Goal: Complete application form

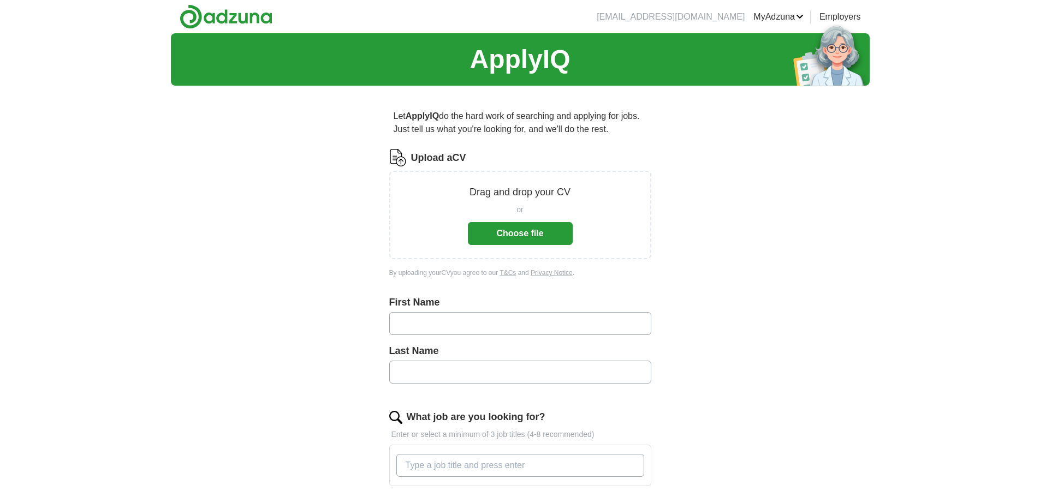
click at [551, 230] on button "Choose file" at bounding box center [520, 233] width 105 height 23
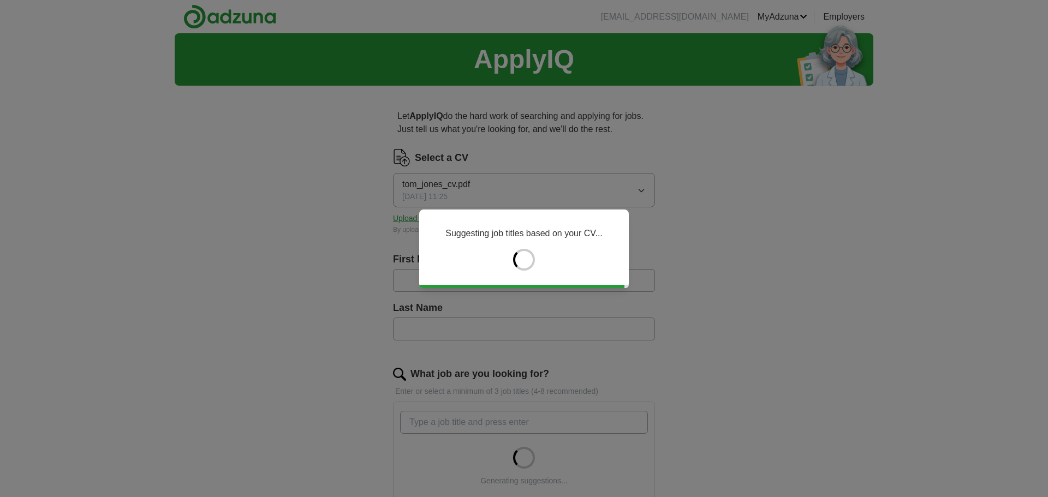
type input "***"
type input "*****"
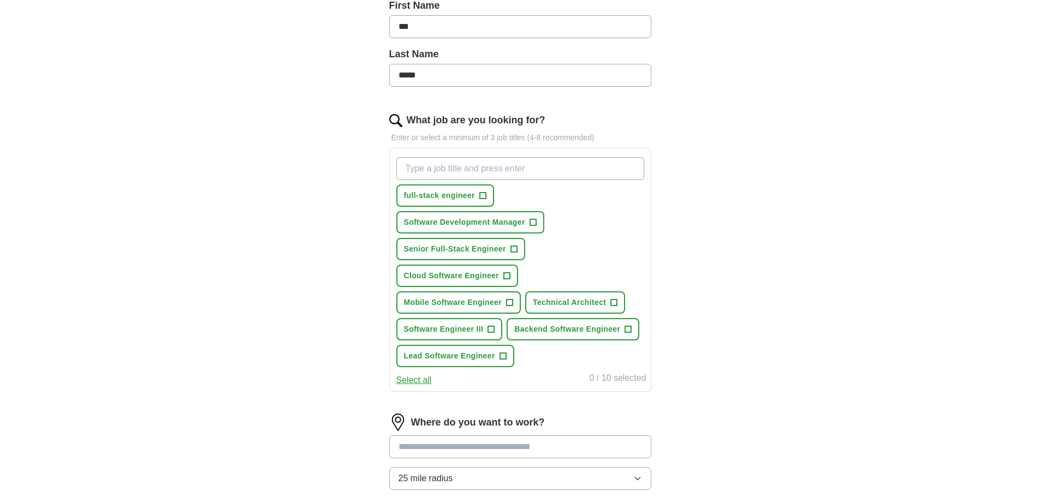
scroll to position [273, 0]
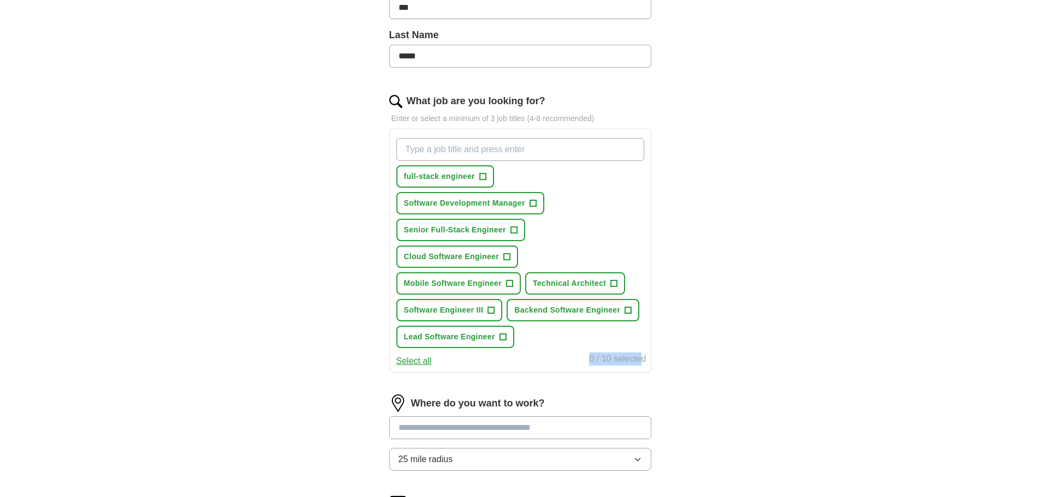
drag, startPoint x: 589, startPoint y: 356, endPoint x: 664, endPoint y: 359, distance: 74.8
click at [664, 359] on div "Let ApplyIQ do the hard work of searching and applying for jobs. Just tell us w…" at bounding box center [519, 243] width 349 height 842
click at [476, 181] on button "full-stack engineer +" at bounding box center [445, 176] width 98 height 22
click at [481, 200] on span "Software Development Manager" at bounding box center [464, 203] width 121 height 11
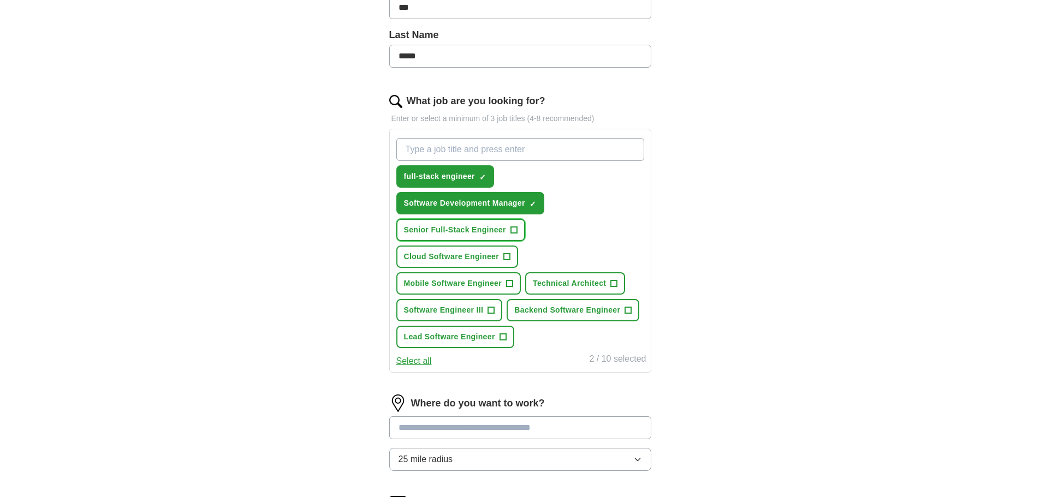
click at [480, 224] on button "Senior Full-Stack Engineer +" at bounding box center [460, 230] width 129 height 22
click at [478, 255] on span "Cloud Software Engineer" at bounding box center [452, 256] width 96 height 11
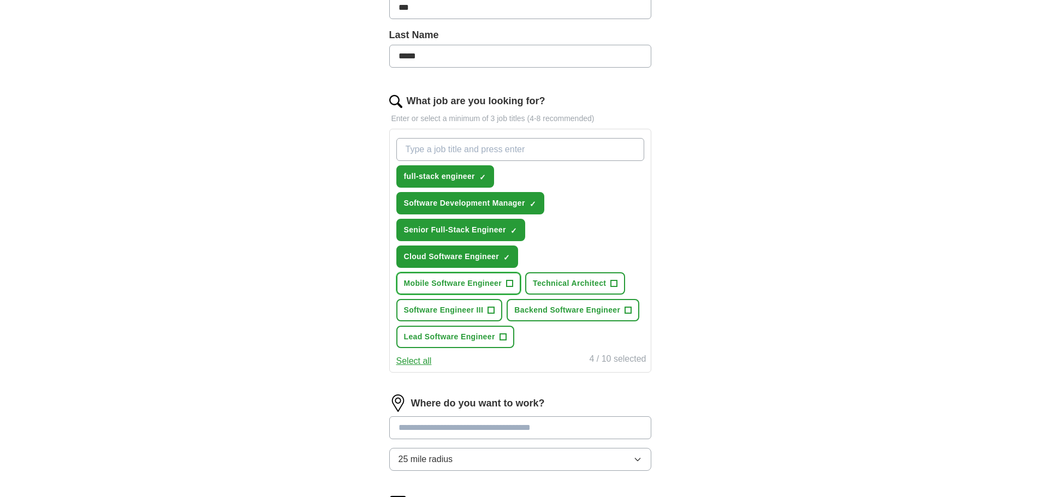
click at [478, 277] on button "Mobile Software Engineer +" at bounding box center [458, 283] width 125 height 22
click at [567, 279] on span "Technical Architect" at bounding box center [569, 283] width 73 height 11
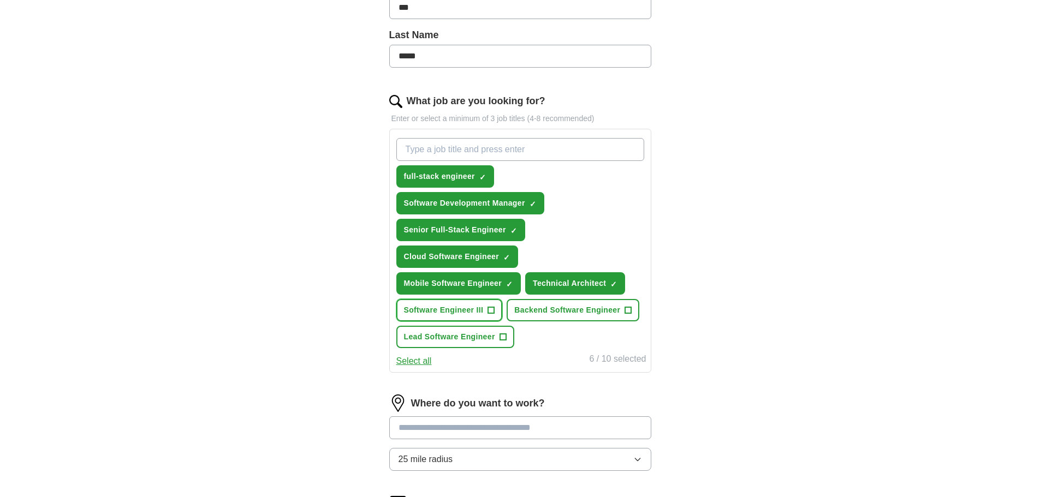
click at [485, 312] on button "Software Engineer III +" at bounding box center [449, 310] width 106 height 22
click at [539, 308] on span "Backend Software Engineer" at bounding box center [567, 310] width 106 height 11
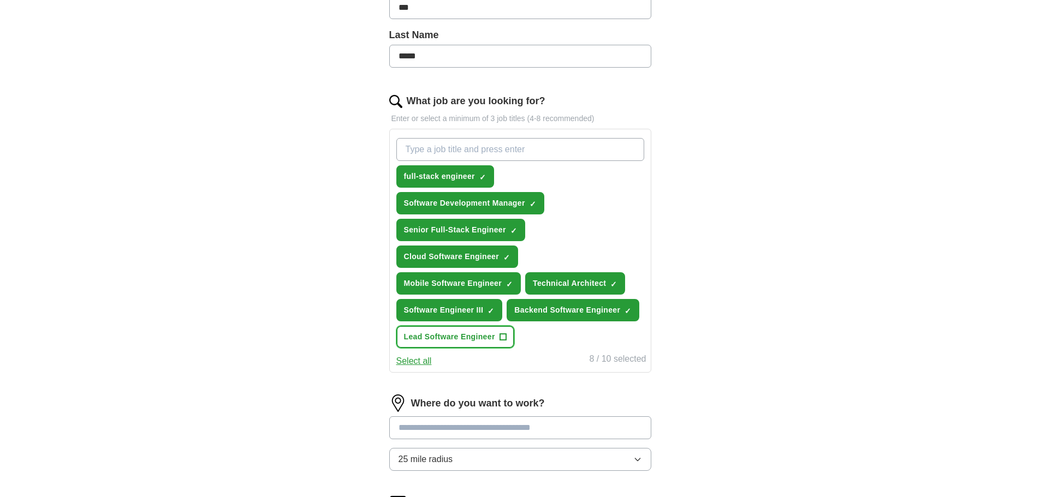
click at [493, 335] on span "Lead Software Engineer" at bounding box center [449, 336] width 91 height 11
click at [545, 308] on span "Backend Software Engineer" at bounding box center [567, 310] width 106 height 11
drag, startPoint x: 460, startPoint y: 315, endPoint x: 533, endPoint y: 294, distance: 75.8
click at [461, 314] on span "Software Engineer III" at bounding box center [444, 310] width 80 height 11
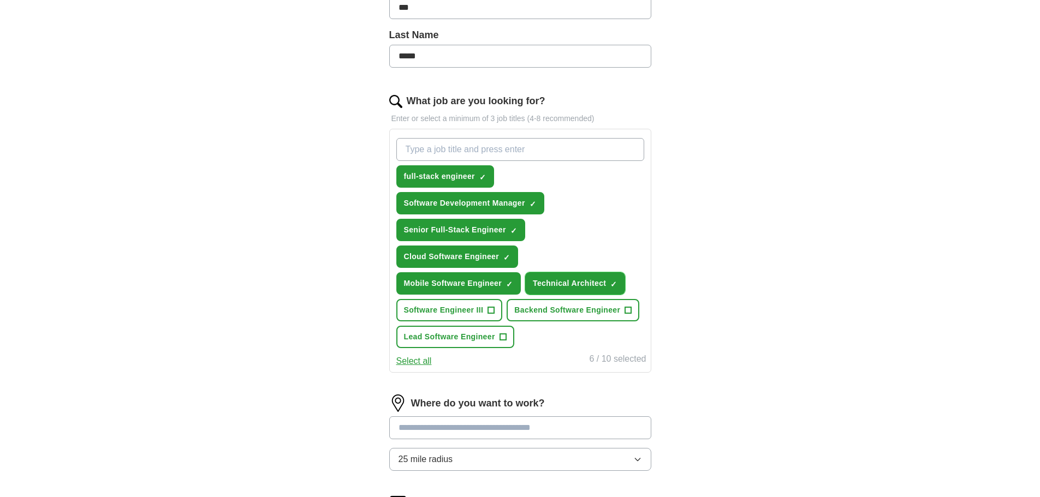
click at [553, 288] on span "Technical Architect" at bounding box center [569, 283] width 73 height 11
drag, startPoint x: 482, startPoint y: 288, endPoint x: 472, endPoint y: 263, distance: 27.7
click at [479, 284] on span "Mobile Software Engineer" at bounding box center [453, 283] width 98 height 11
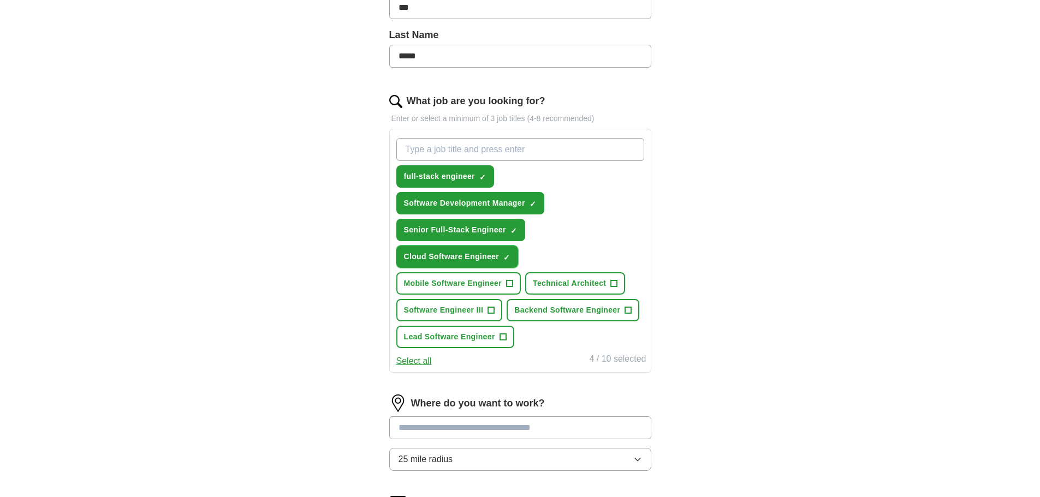
click at [472, 262] on span "Cloud Software Engineer" at bounding box center [452, 256] width 96 height 11
click at [473, 254] on span "Cloud Software Engineer" at bounding box center [452, 256] width 96 height 11
click at [709, 240] on div "ApplyIQ Let ApplyIQ do the hard work of searching and applying for jobs. Just t…" at bounding box center [520, 211] width 699 height 903
click at [462, 177] on span "full-stack engineer" at bounding box center [439, 176] width 71 height 11
click at [470, 211] on button "Software Development Manager ✓ ×" at bounding box center [470, 203] width 148 height 22
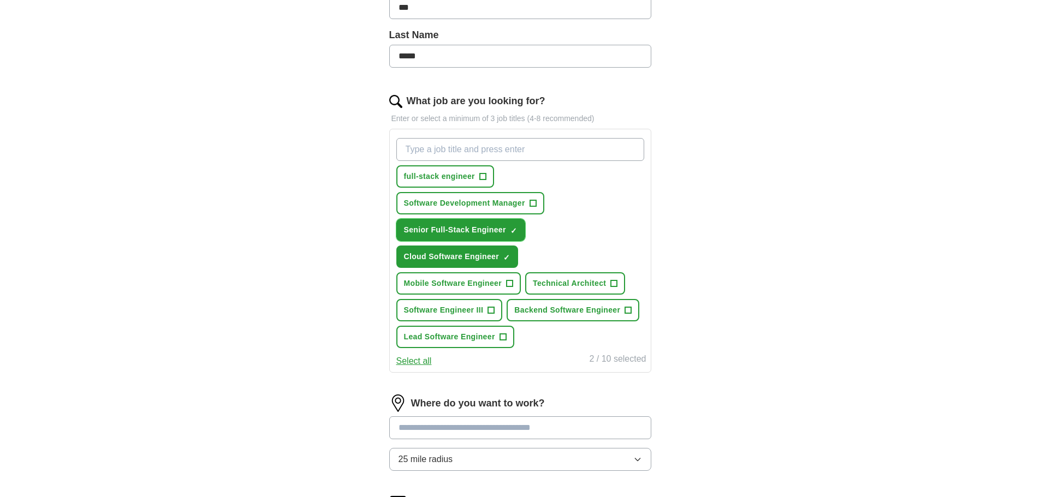
click at [478, 233] on span "Senior Full-Stack Engineer" at bounding box center [455, 229] width 102 height 11
click at [483, 248] on button "Cloud Software Engineer ✓ ×" at bounding box center [457, 257] width 122 height 22
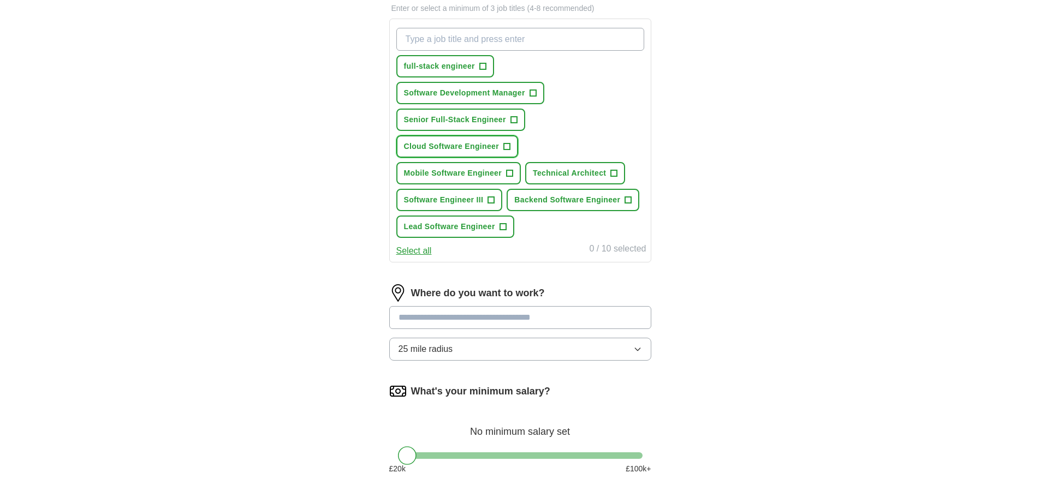
scroll to position [437, 0]
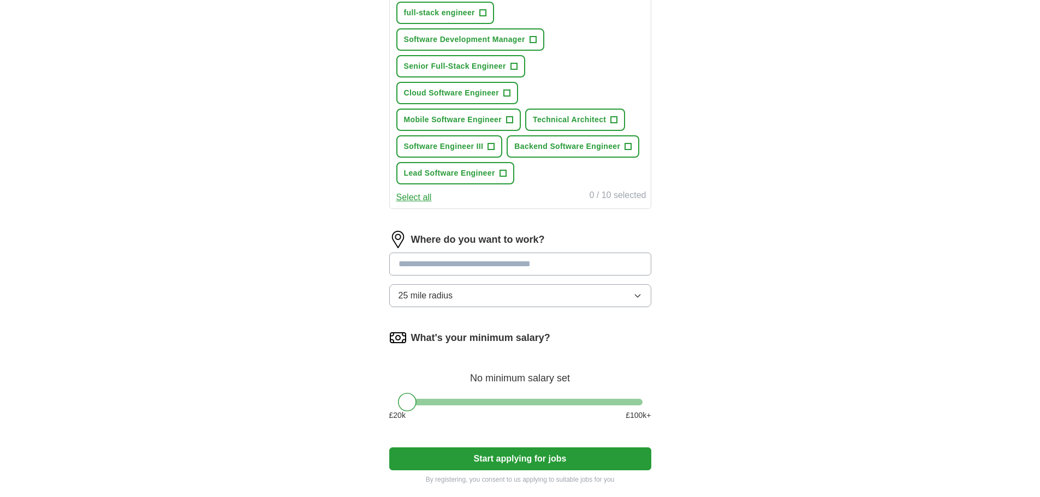
click at [532, 260] on input at bounding box center [520, 264] width 262 height 23
type input "******"
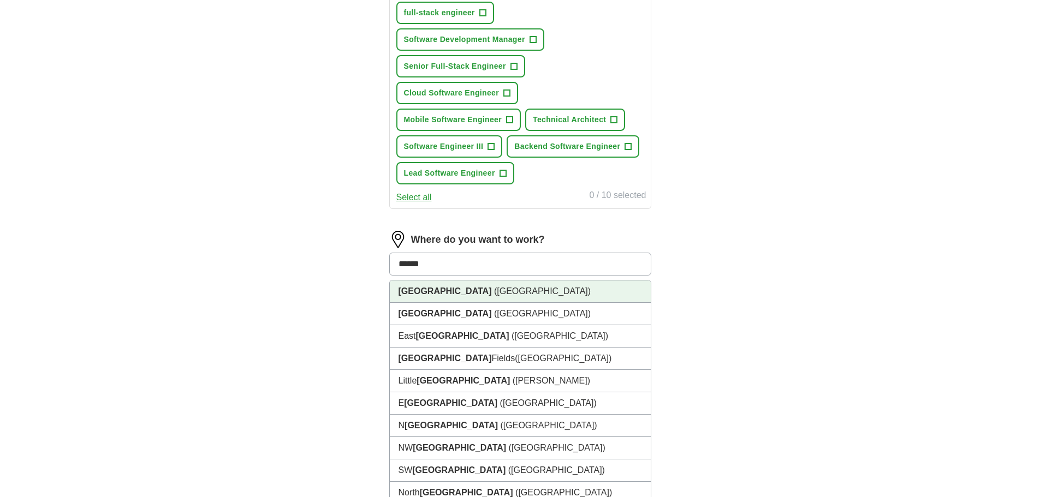
click at [533, 299] on li "[GEOGRAPHIC_DATA] ([GEOGRAPHIC_DATA])" at bounding box center [520, 292] width 261 height 22
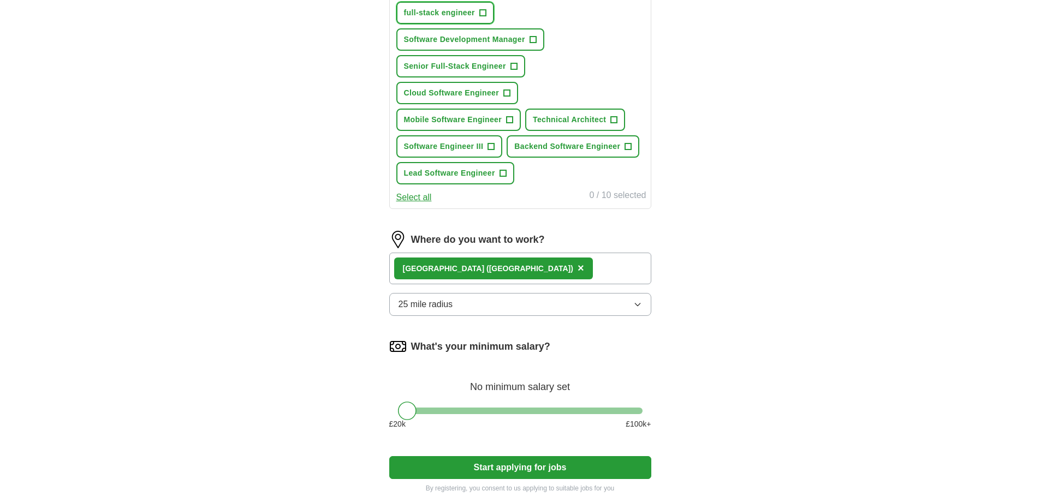
drag, startPoint x: 467, startPoint y: 11, endPoint x: 480, endPoint y: 32, distance: 24.1
click at [468, 13] on span "full-stack engineer" at bounding box center [439, 12] width 71 height 11
drag, startPoint x: 480, startPoint y: 32, endPoint x: 480, endPoint y: 55, distance: 22.9
click at [480, 32] on button "Software Development Manager +" at bounding box center [470, 39] width 148 height 22
click at [480, 55] on div "full-stack engineer ✓ × Software Development Manager ✓ × Senior Full-Stack Engi…" at bounding box center [520, 79] width 252 height 219
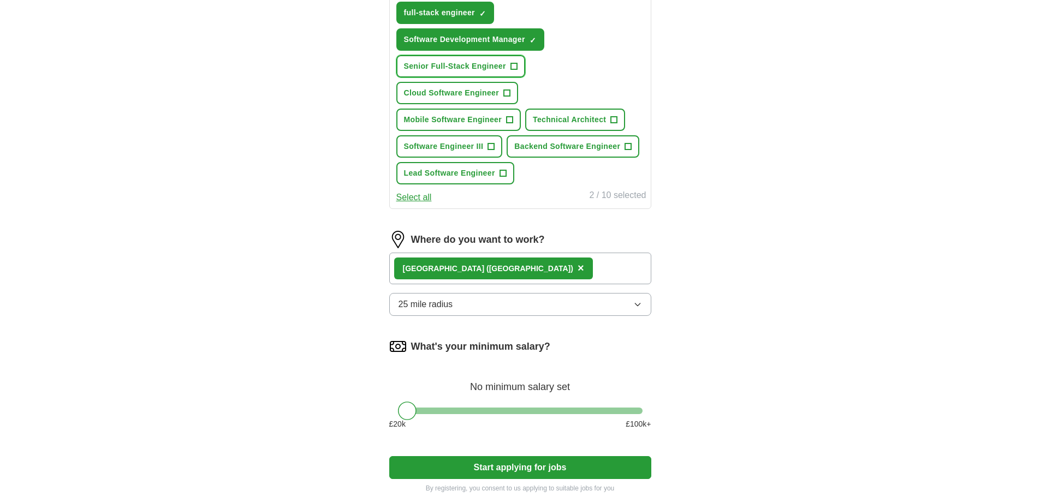
click at [486, 71] on span "Senior Full-Stack Engineer" at bounding box center [455, 66] width 102 height 11
click at [493, 93] on span "Cloud Software Engineer" at bounding box center [452, 92] width 96 height 11
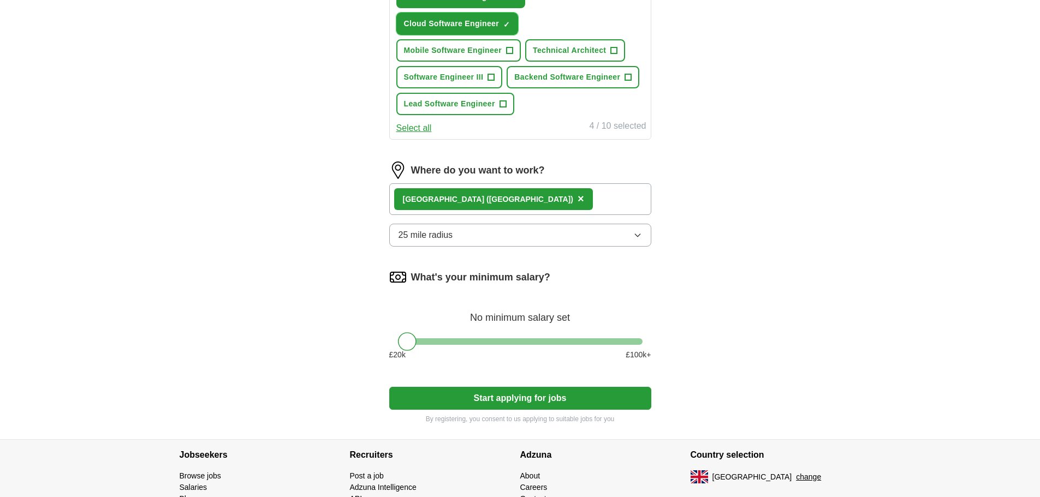
scroll to position [570, 0]
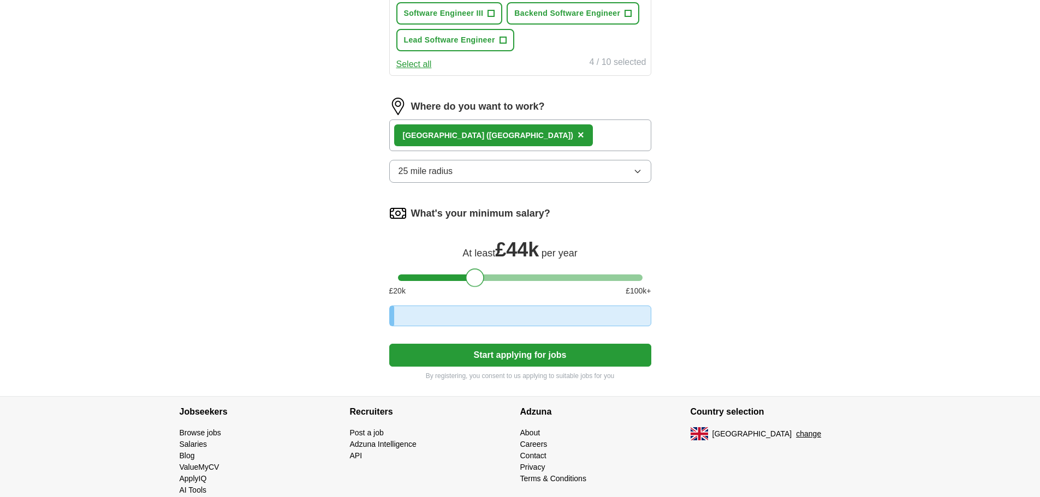
click at [474, 278] on div at bounding box center [520, 278] width 245 height 7
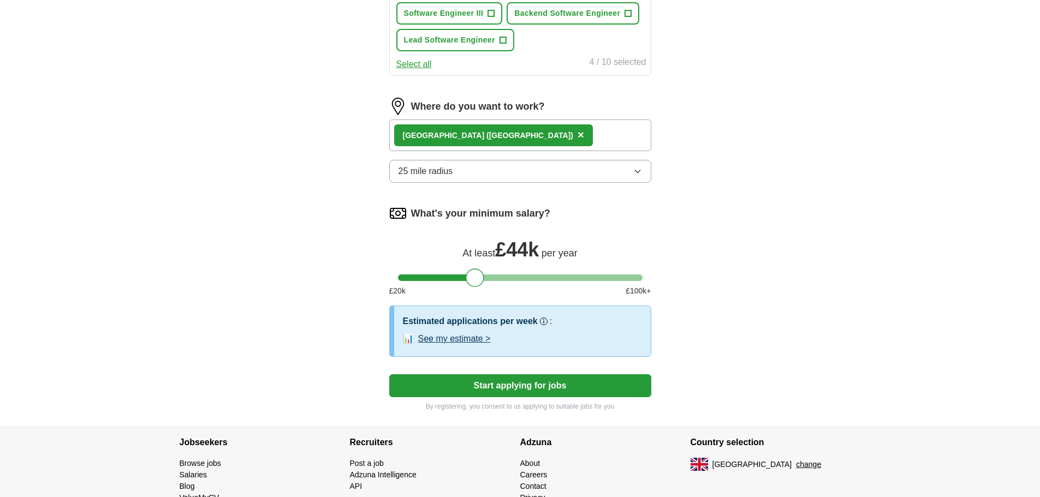
click at [439, 341] on button "See my estimate >" at bounding box center [454, 338] width 73 height 13
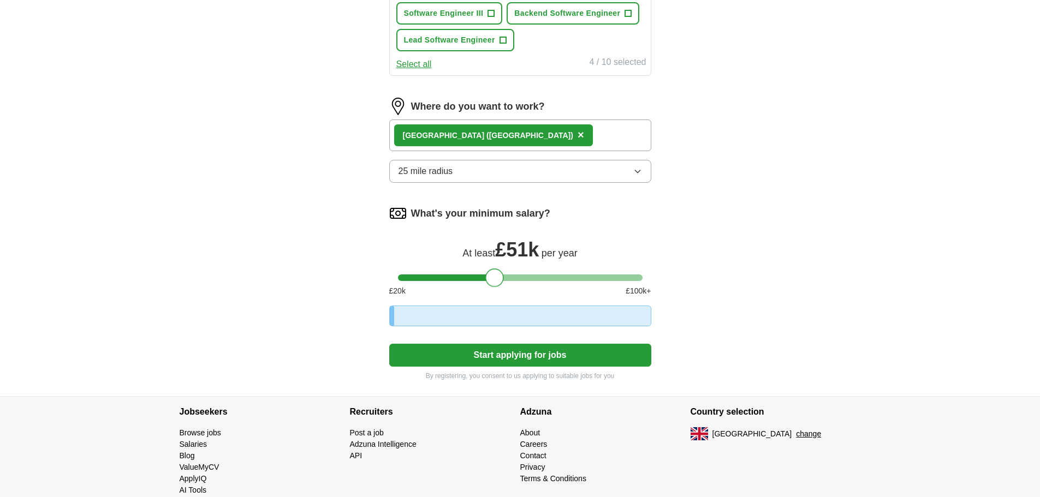
drag, startPoint x: 478, startPoint y: 280, endPoint x: 544, endPoint y: 281, distance: 66.0
click at [504, 281] on div at bounding box center [494, 278] width 19 height 19
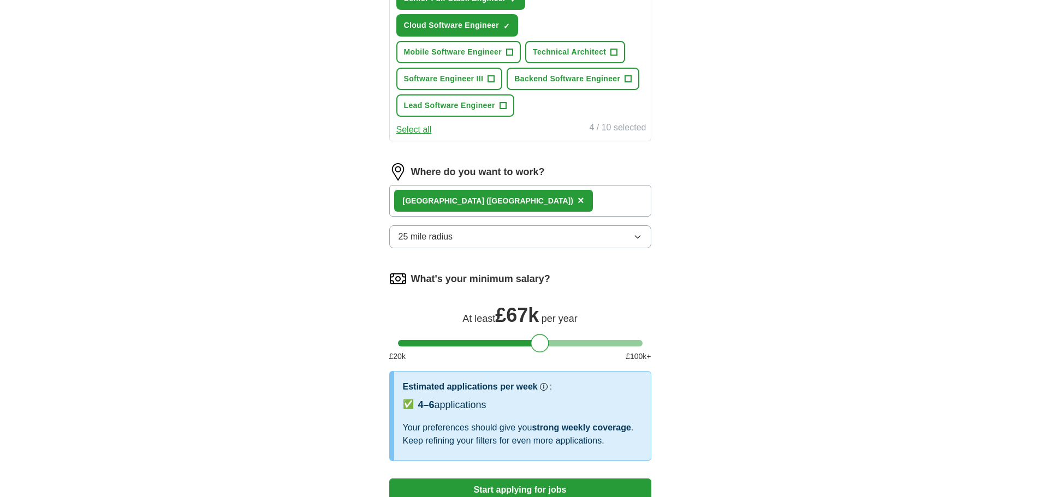
scroll to position [351, 0]
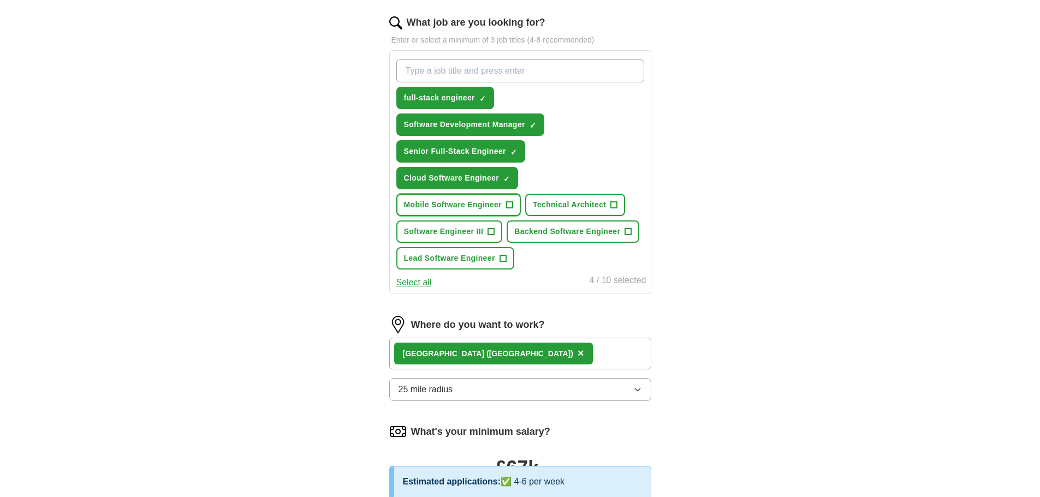
click at [495, 201] on span "Mobile Software Engineer" at bounding box center [453, 204] width 98 height 11
click at [562, 204] on span "Technical Architect" at bounding box center [569, 204] width 73 height 11
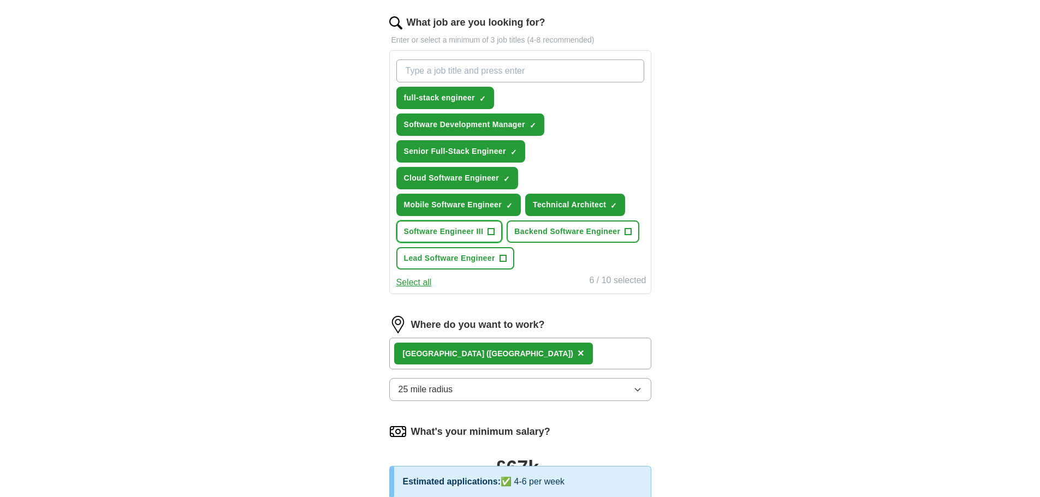
click at [462, 235] on span "Software Engineer III" at bounding box center [444, 231] width 80 height 11
click at [547, 229] on span "Backend Software Engineer" at bounding box center [567, 231] width 106 height 11
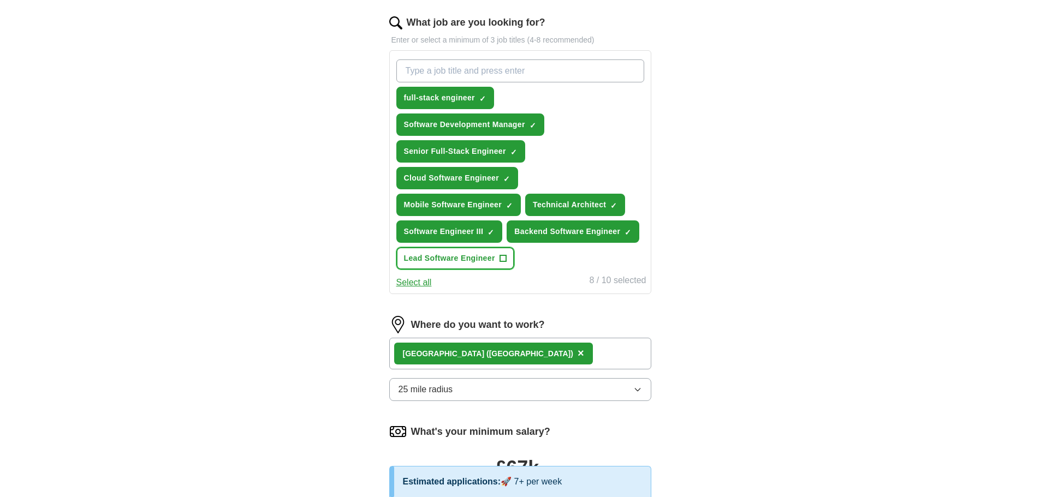
click at [494, 254] on span "Lead Software Engineer" at bounding box center [449, 258] width 91 height 11
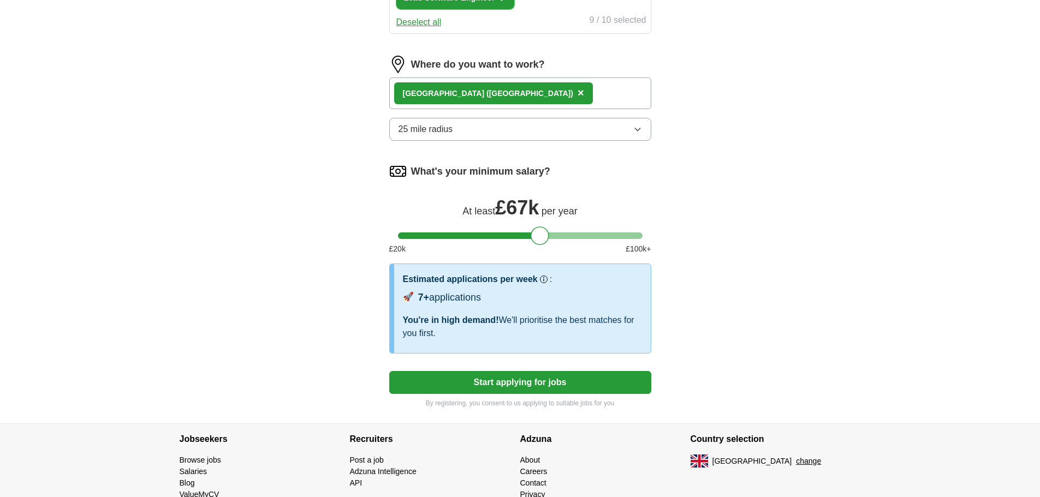
scroll to position [551, 0]
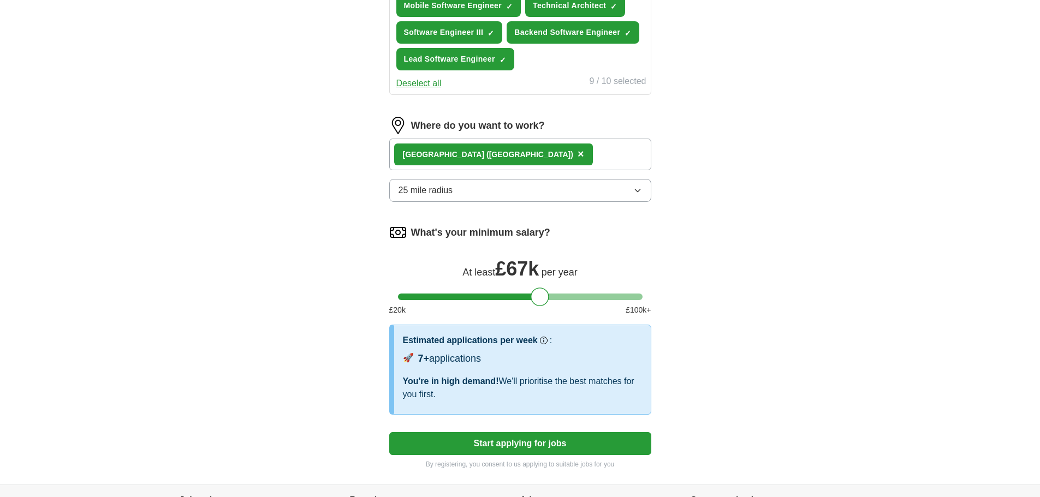
click at [433, 293] on div "What's your minimum salary? At least £ 67k per year £ 20 k £ 100 k+" at bounding box center [520, 274] width 262 height 101
click at [432, 295] on div at bounding box center [520, 297] width 245 height 7
drag, startPoint x: 432, startPoint y: 295, endPoint x: 402, endPoint y: 289, distance: 30.5
click at [423, 289] on div at bounding box center [432, 297] width 19 height 19
drag, startPoint x: 402, startPoint y: 289, endPoint x: 390, endPoint y: 287, distance: 12.3
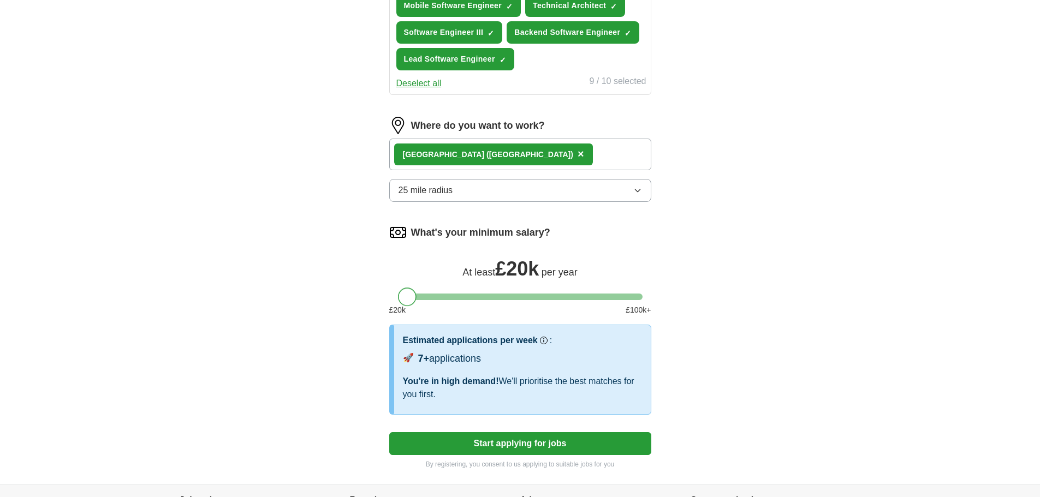
click at [390, 287] on div "What's your minimum salary? At least £ 20k per year £ 20 k £ 100 k+" at bounding box center [520, 274] width 262 height 101
drag, startPoint x: 401, startPoint y: 289, endPoint x: 426, endPoint y: 291, distance: 25.8
click at [426, 291] on div "What's your minimum salary? At least £ 20k per year £ 20 k £ 100 k+" at bounding box center [520, 274] width 262 height 101
click at [426, 293] on div "What's your minimum salary? At least £ 20k per year £ 20 k £ 100 k+" at bounding box center [520, 274] width 262 height 101
click at [438, 299] on div at bounding box center [520, 297] width 245 height 7
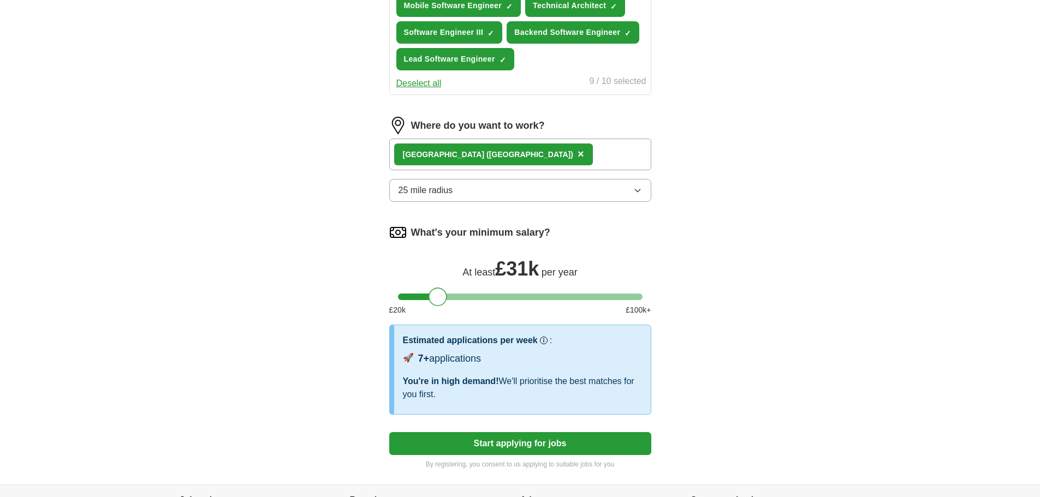
click at [577, 153] on span "×" at bounding box center [580, 154] width 7 height 12
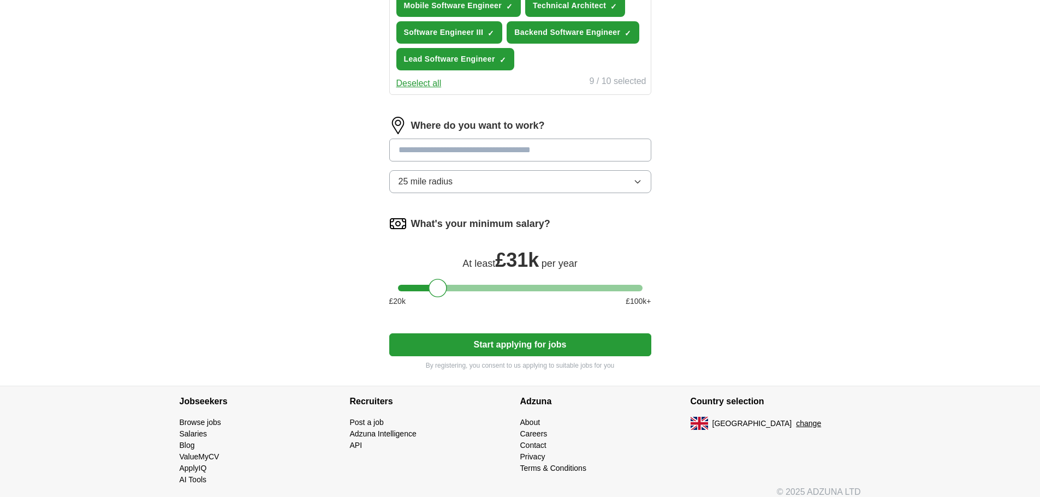
click at [459, 153] on input at bounding box center [520, 150] width 262 height 23
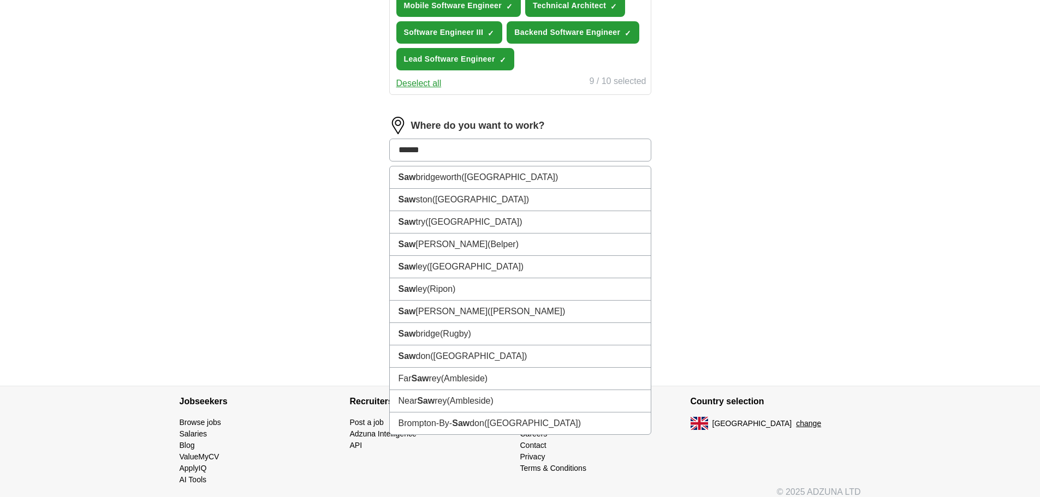
type input "*******"
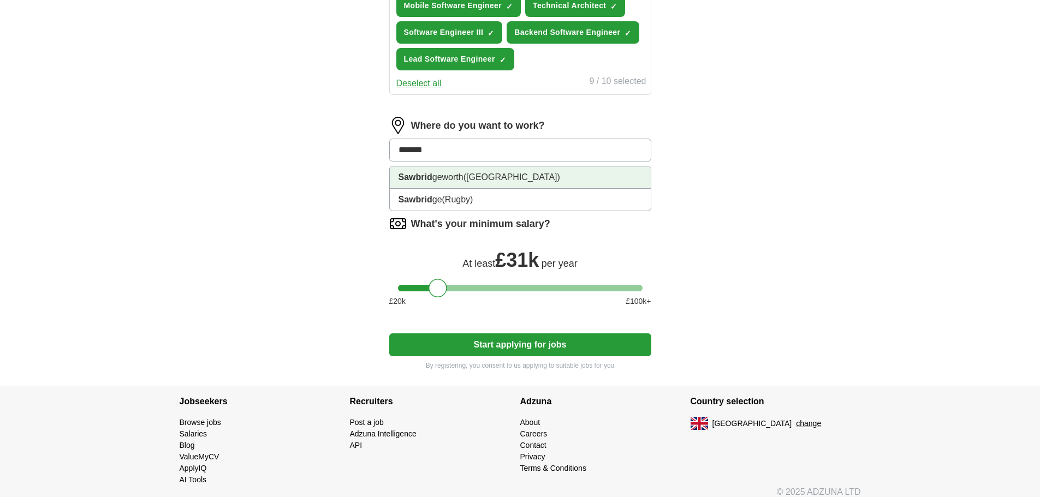
click at [487, 169] on li "Sawbrid geworth ([GEOGRAPHIC_DATA])" at bounding box center [520, 177] width 261 height 22
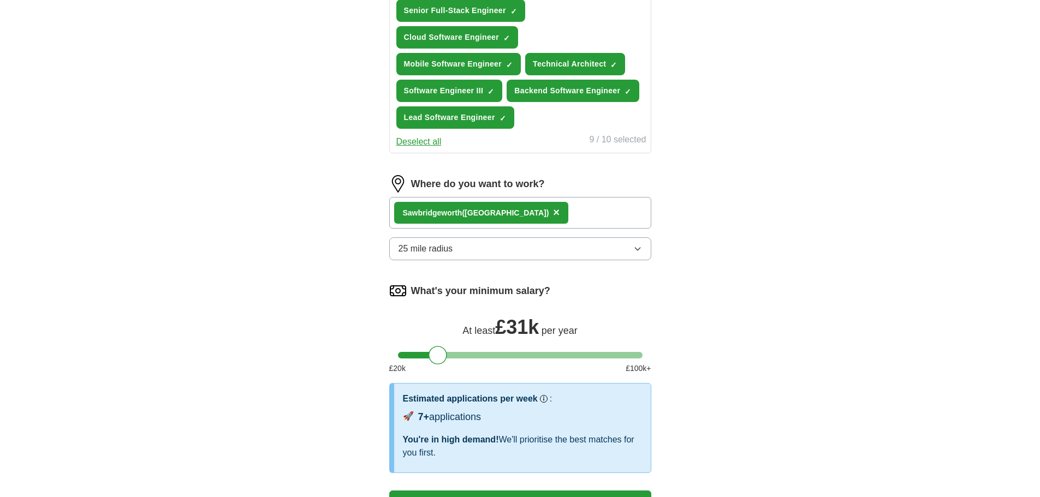
scroll to position [496, 0]
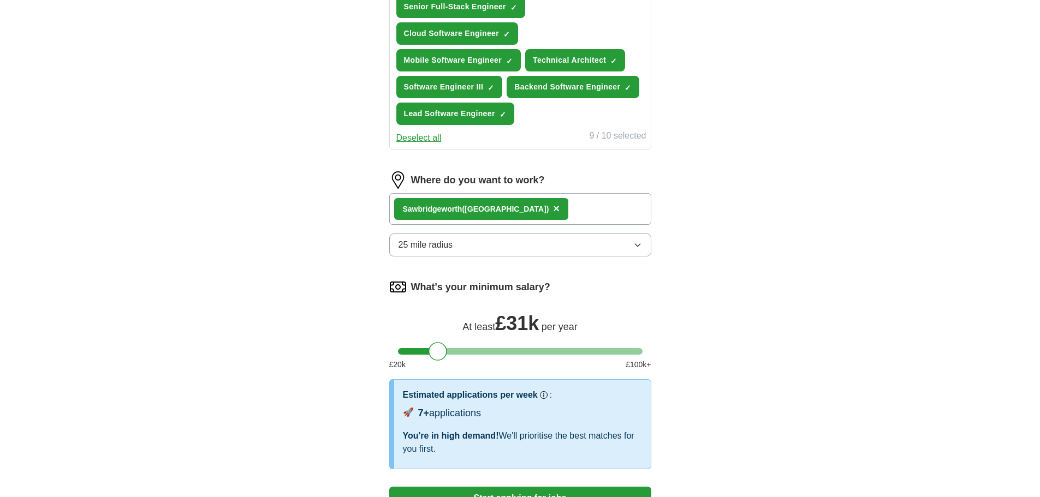
click at [481, 345] on div "What's your minimum salary? At least £ 31k per year £ 20 k £ 100 k+" at bounding box center [520, 328] width 262 height 101
click at [486, 348] on div at bounding box center [520, 351] width 245 height 7
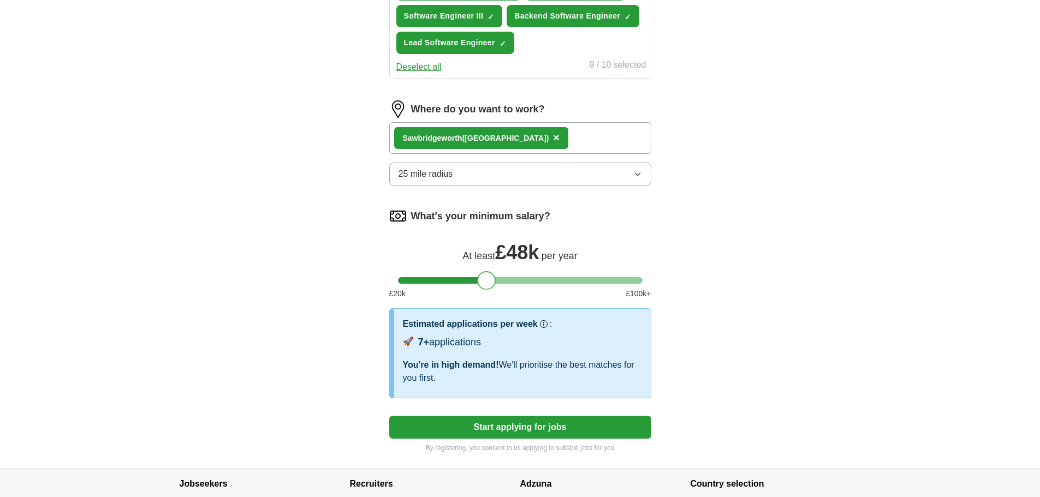
scroll to position [660, 0]
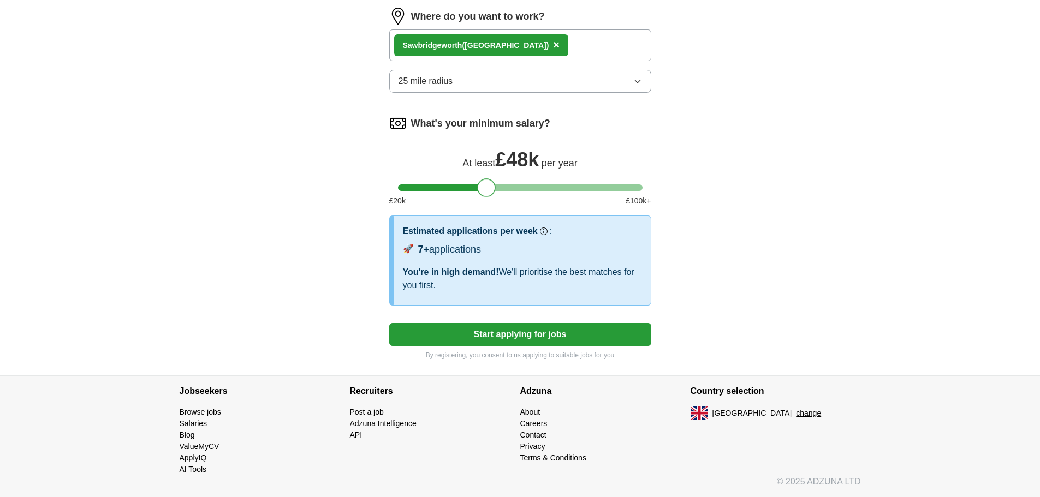
click at [523, 191] on div "What's your minimum salary? At least £ 48k per year £ 20 k £ 100 k+" at bounding box center [520, 165] width 262 height 101
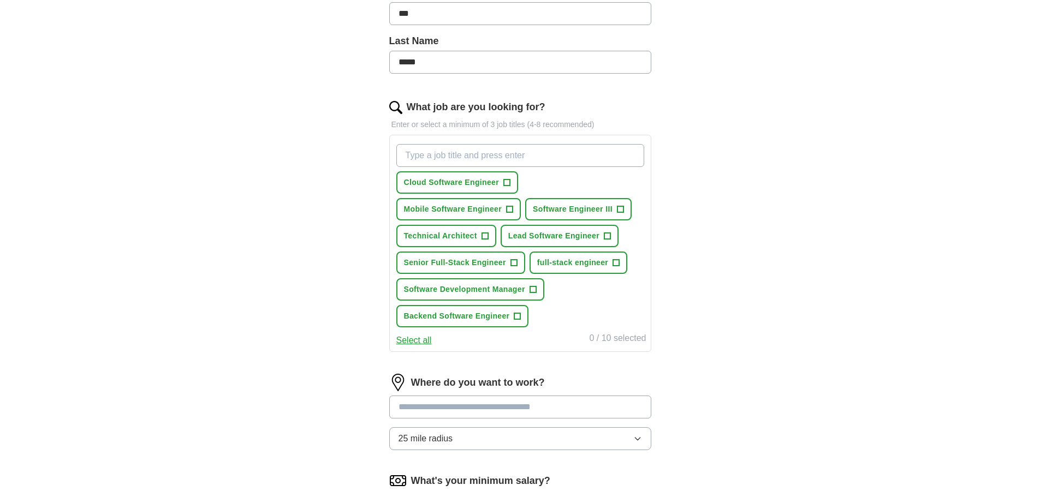
scroll to position [327, 0]
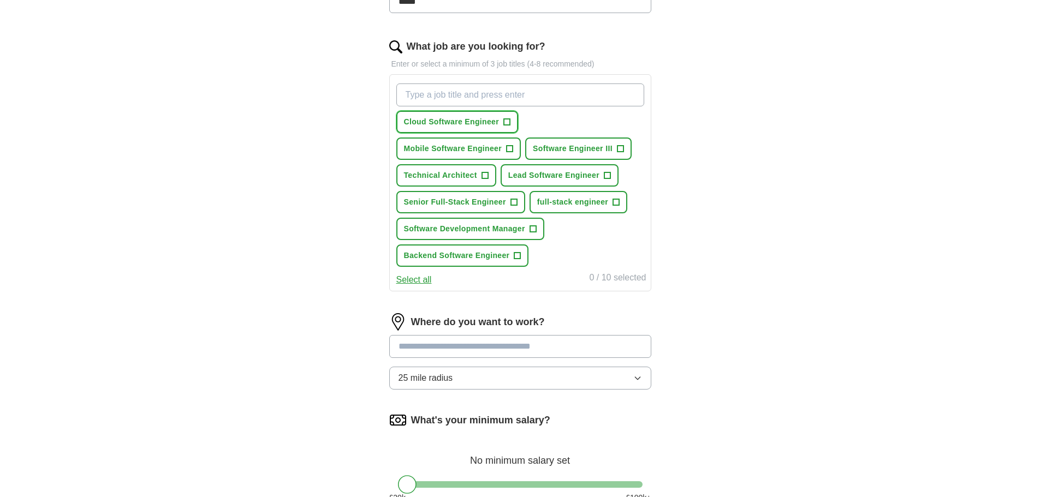
click at [485, 128] on button "Cloud Software Engineer +" at bounding box center [457, 122] width 122 height 22
click at [486, 134] on div "Cloud Software Engineer ✓ × Mobile Software Engineer + Software Engineer III + …" at bounding box center [520, 175] width 252 height 192
click at [534, 144] on span "Software Engineer III" at bounding box center [573, 148] width 80 height 11
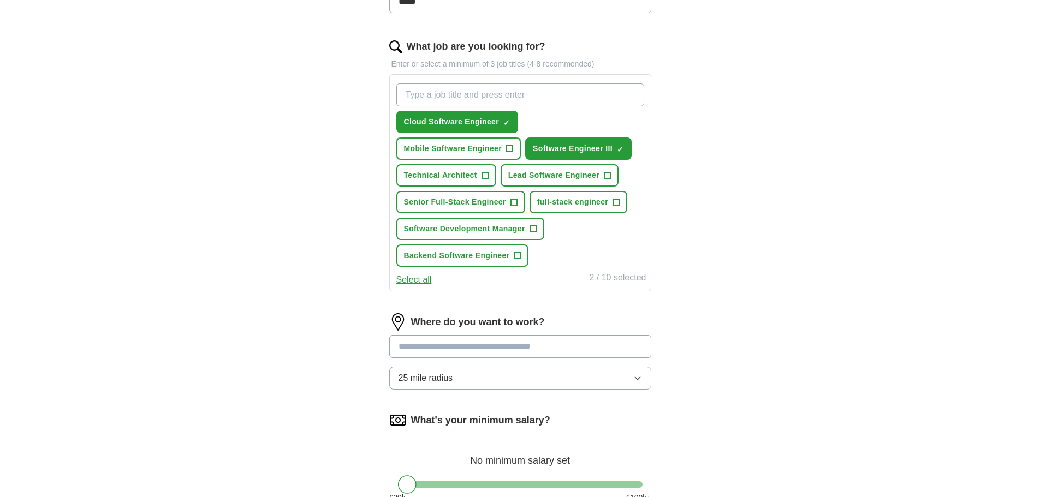
click at [498, 153] on span "Mobile Software Engineer" at bounding box center [453, 148] width 98 height 11
click at [487, 333] on div "Where do you want to work? 25 mile radius" at bounding box center [520, 355] width 262 height 85
click at [491, 344] on input at bounding box center [520, 346] width 262 height 23
type input "***"
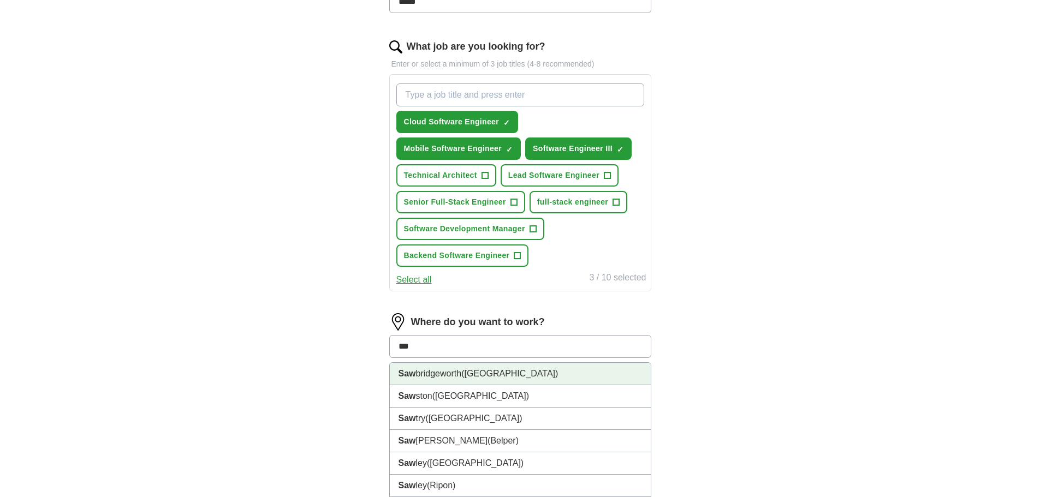
click at [478, 365] on li "Saw bridgeworth (Hertfordshire)" at bounding box center [520, 374] width 261 height 22
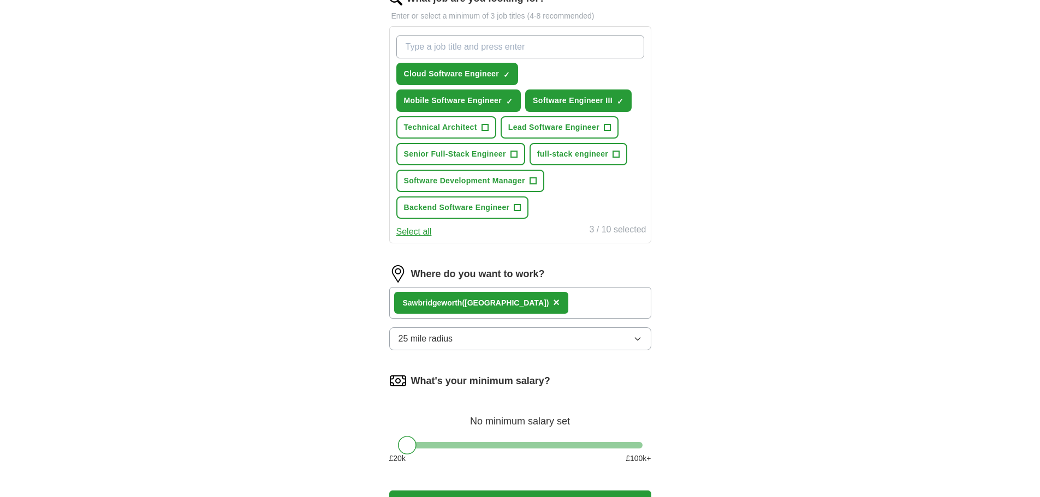
scroll to position [437, 0]
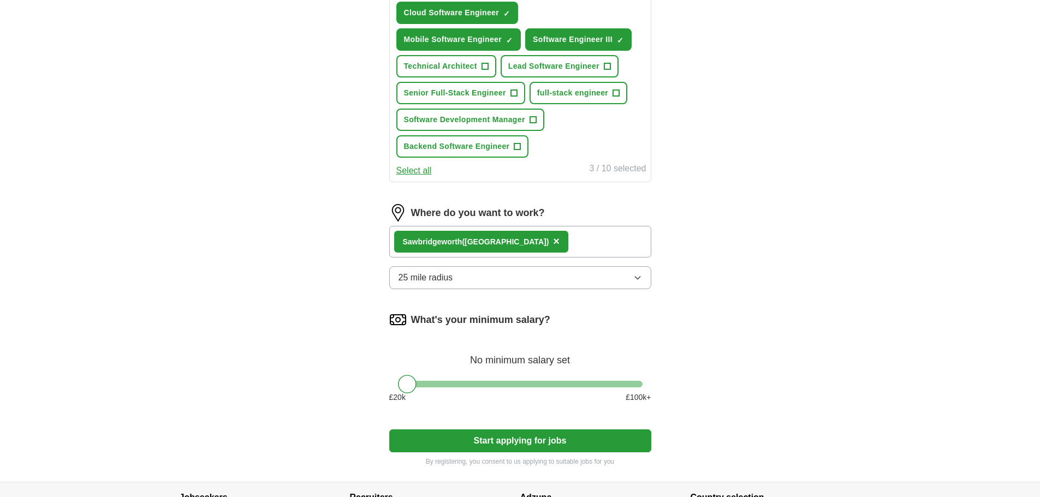
click at [471, 383] on div at bounding box center [520, 384] width 245 height 7
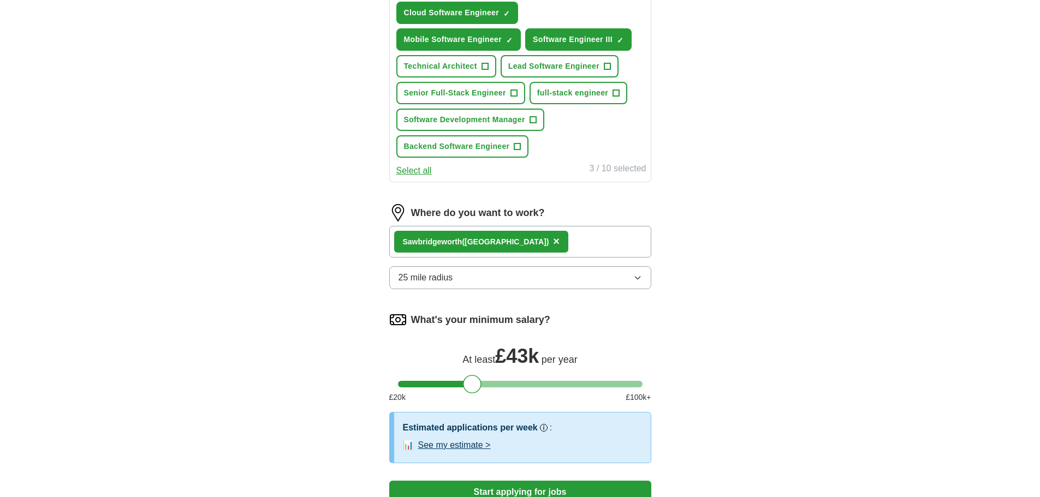
click at [463, 449] on button "See my estimate >" at bounding box center [454, 445] width 73 height 13
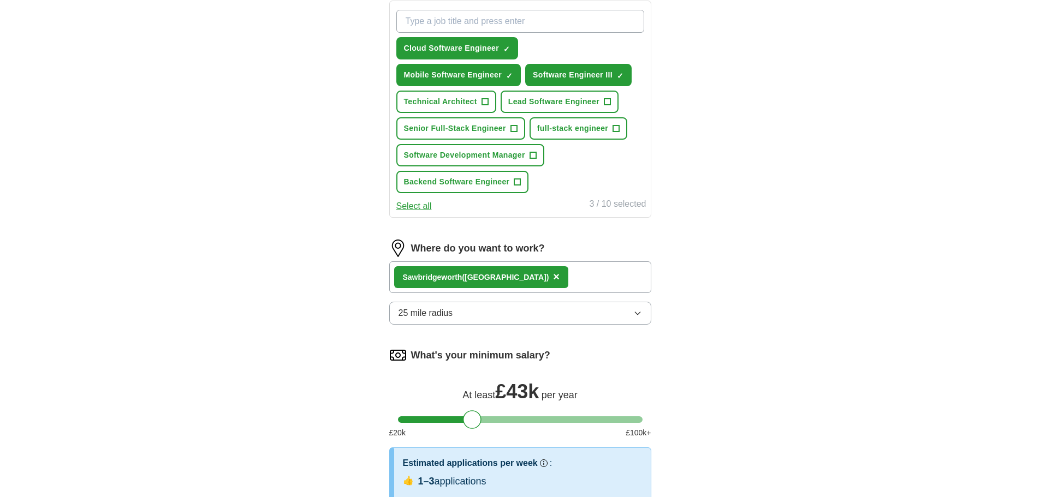
scroll to position [382, 0]
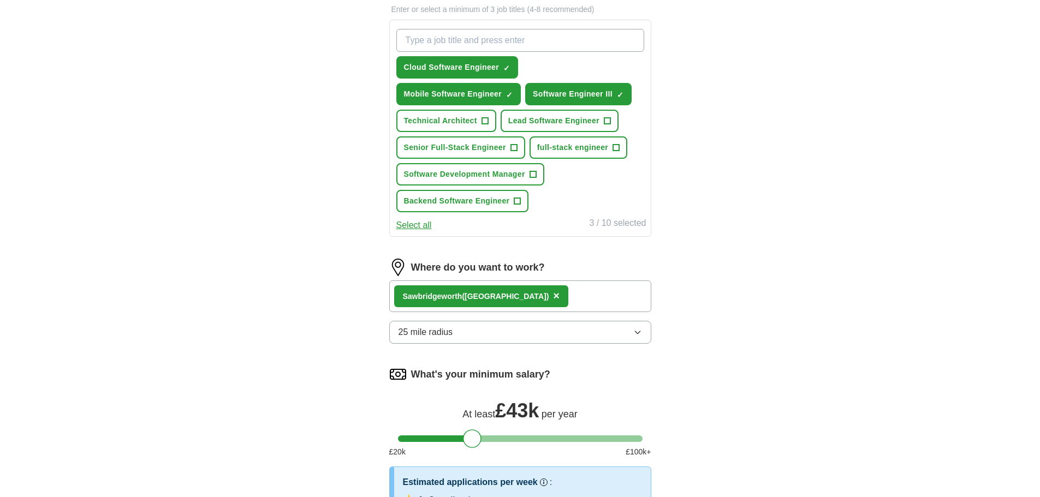
click at [474, 332] on button "25 mile radius" at bounding box center [520, 332] width 262 height 23
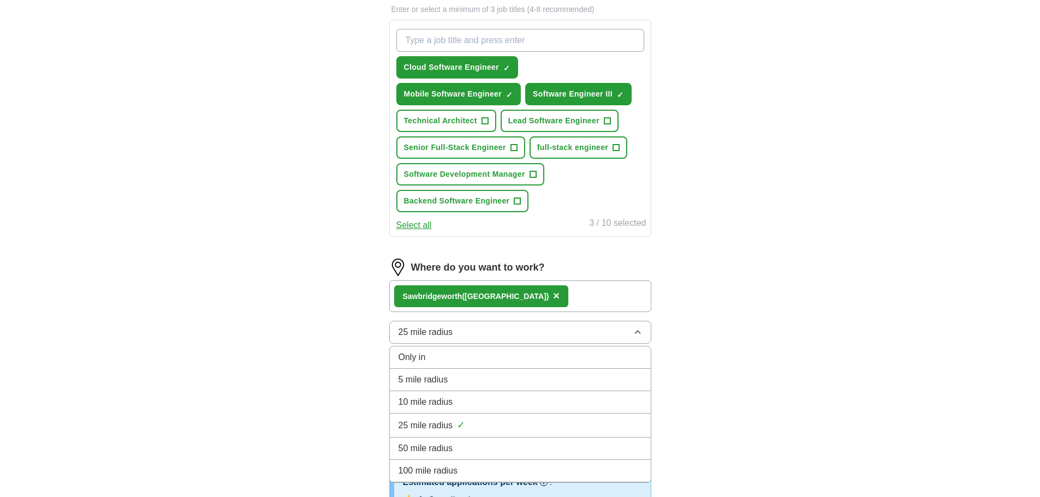
click at [472, 348] on li "Only in" at bounding box center [520, 358] width 261 height 22
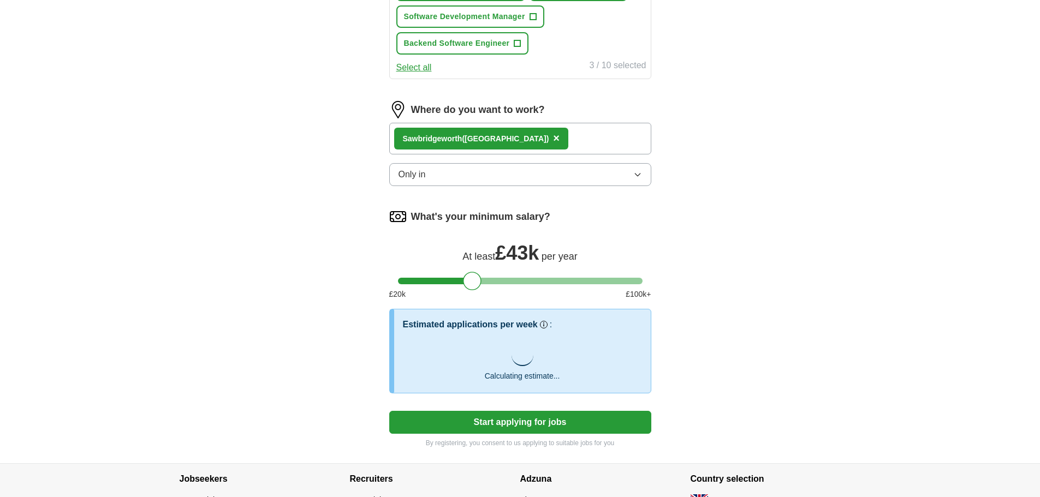
scroll to position [546, 0]
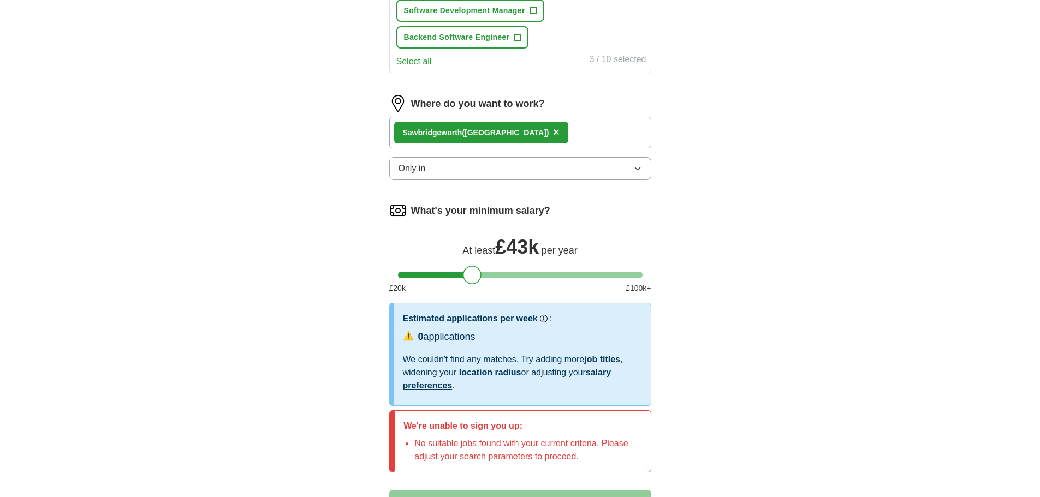
click at [545, 277] on div at bounding box center [520, 275] width 245 height 7
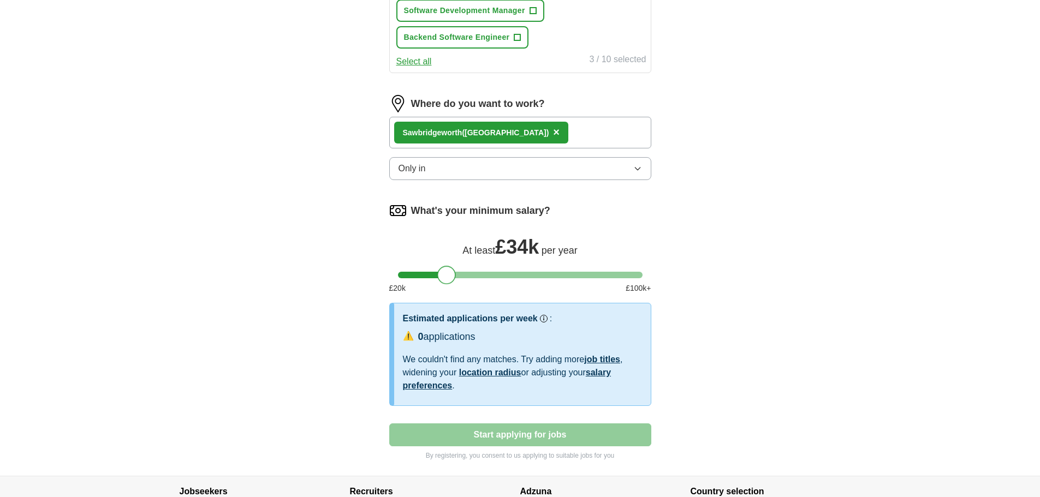
click at [445, 277] on div at bounding box center [520, 275] width 245 height 7
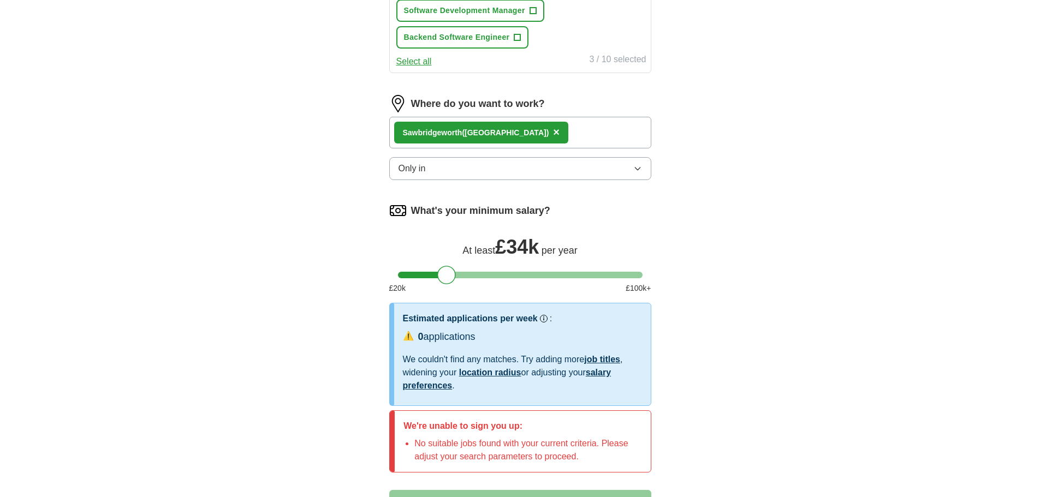
click at [492, 168] on button "Only in" at bounding box center [520, 168] width 262 height 23
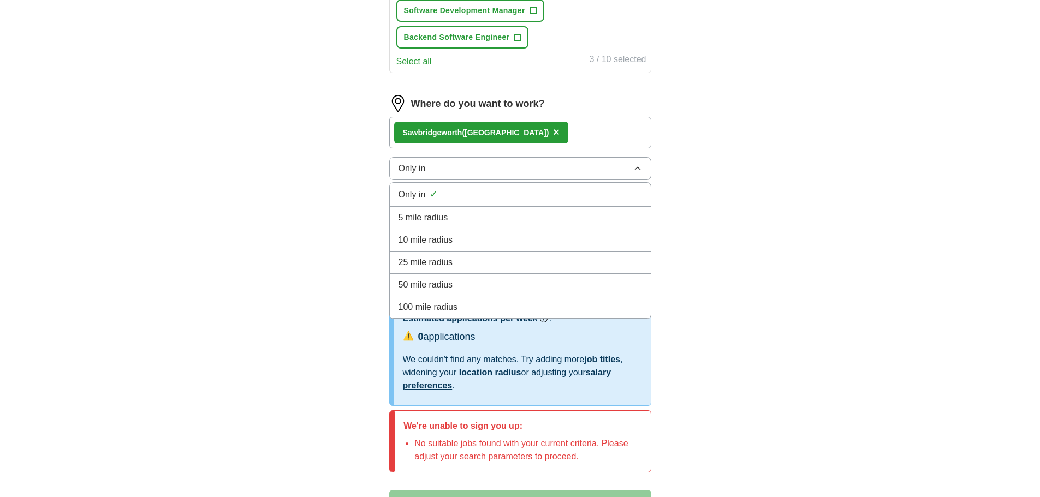
click at [474, 260] on div "25 mile radius" at bounding box center [519, 262] width 243 height 13
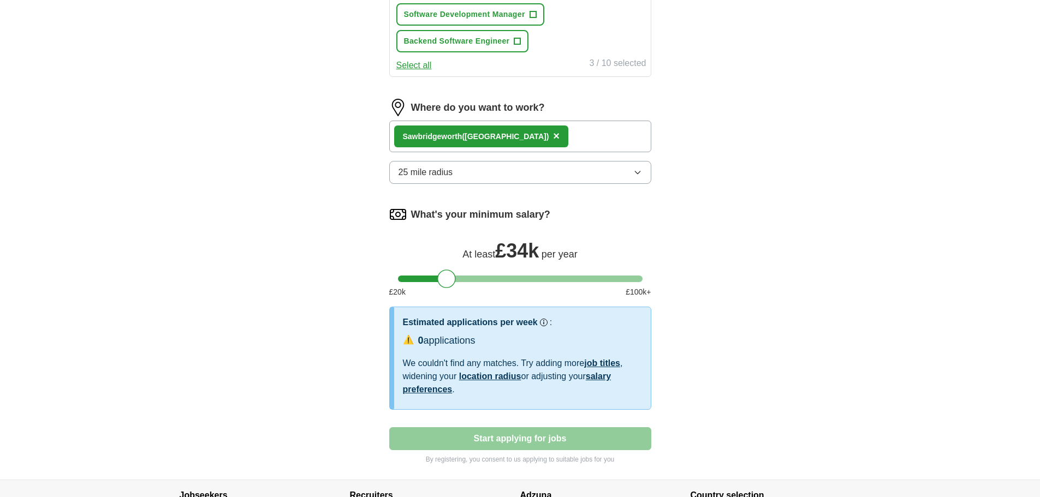
scroll to position [437, 0]
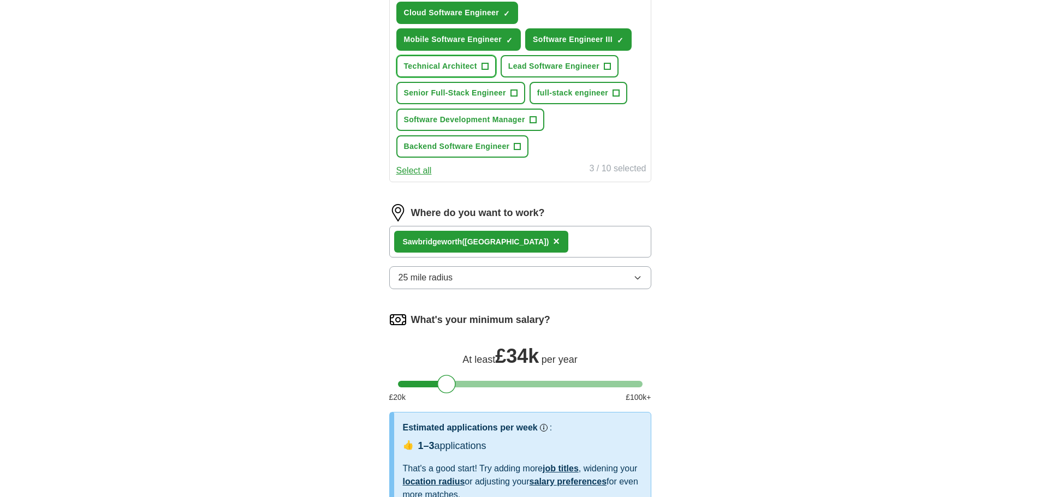
click at [478, 68] on button "Technical Architect +" at bounding box center [446, 66] width 100 height 22
click at [540, 71] on span "Lead Software Engineer" at bounding box center [553, 66] width 91 height 11
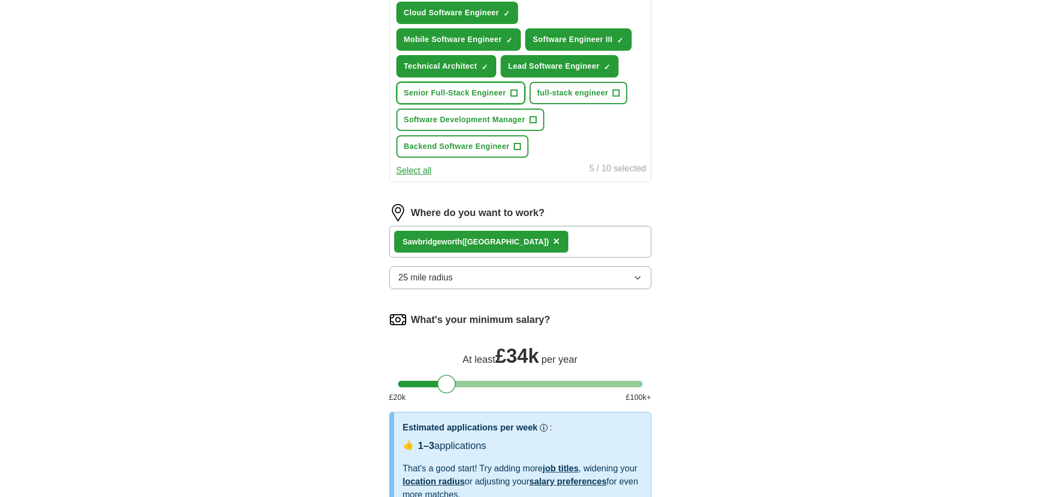
click at [493, 91] on span "Senior Full-Stack Engineer" at bounding box center [455, 92] width 102 height 11
click at [565, 86] on button "full-stack engineer +" at bounding box center [578, 93] width 98 height 22
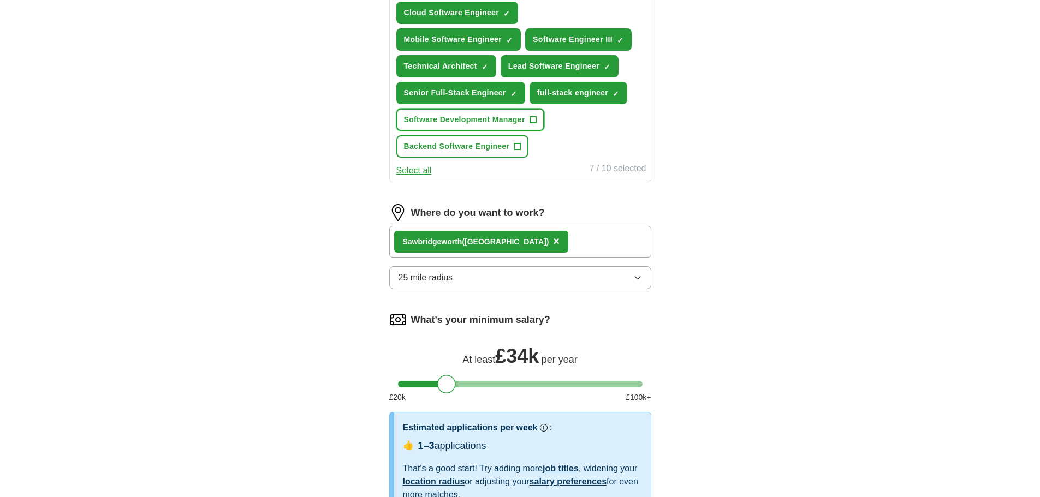
click at [504, 117] on span "Software Development Manager" at bounding box center [464, 119] width 121 height 11
click at [508, 142] on span "Backend Software Engineer" at bounding box center [457, 146] width 106 height 11
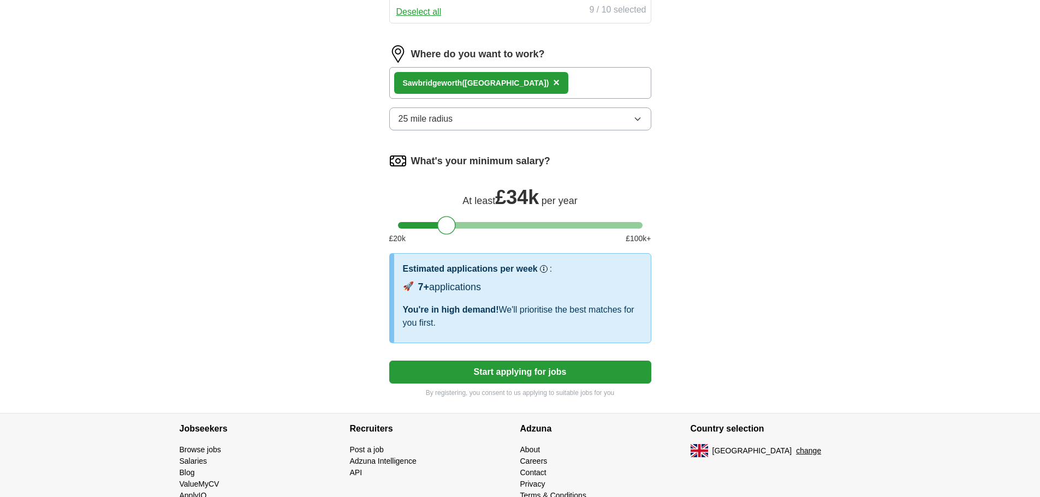
scroll to position [579, 0]
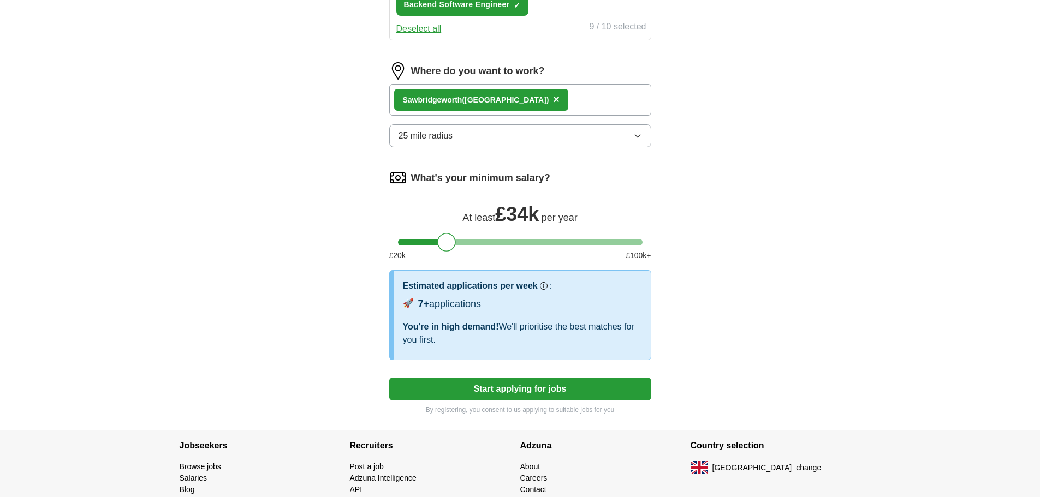
click at [473, 123] on div "Where do you want to work? Saw bridgeworth (Hertfordshire) × 25 mile radius" at bounding box center [520, 109] width 262 height 94
click at [478, 133] on button "25 mile radius" at bounding box center [520, 135] width 262 height 23
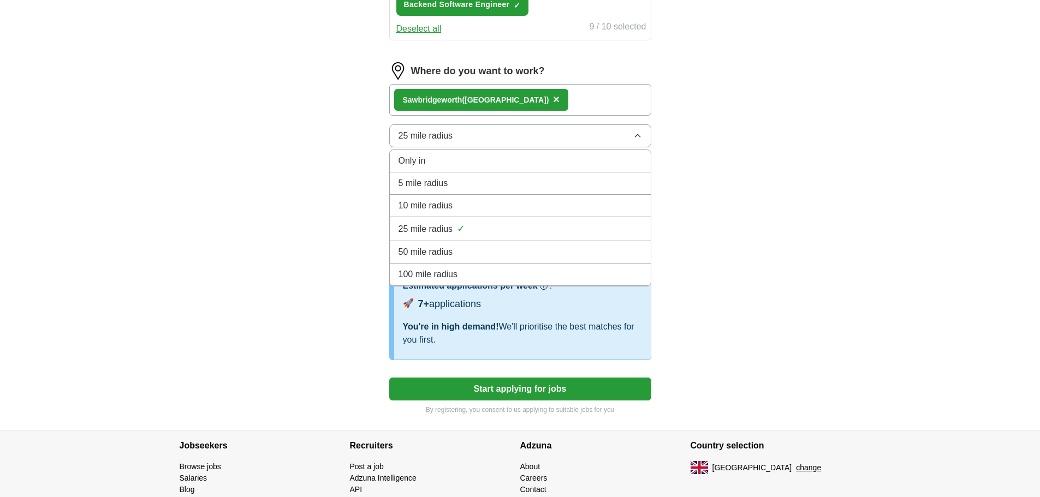
click at [479, 189] on div "5 mile radius" at bounding box center [519, 183] width 243 height 13
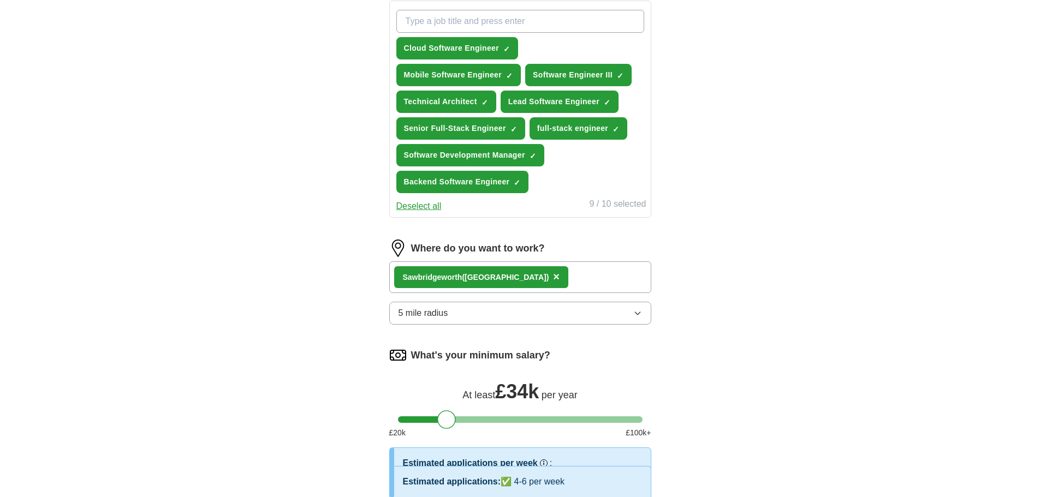
scroll to position [306, 0]
